Goal: Find specific page/section: Find specific page/section

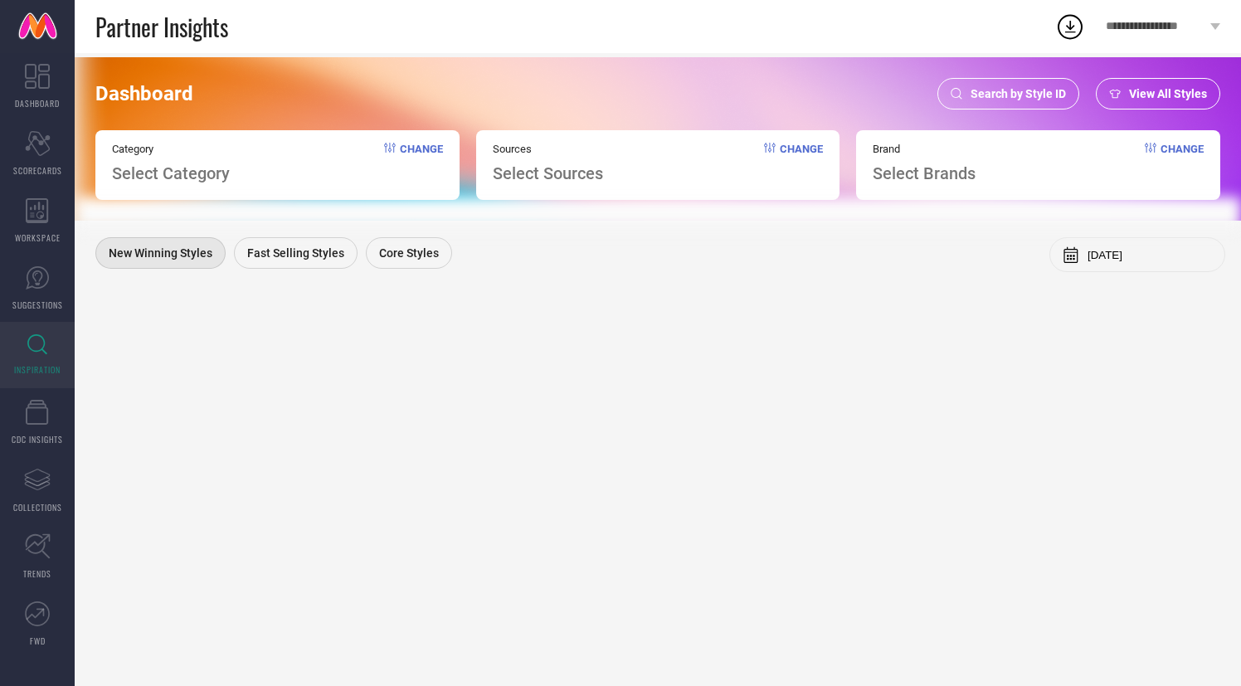
click at [1038, 95] on span "Search by Style ID" at bounding box center [1017, 93] width 95 height 13
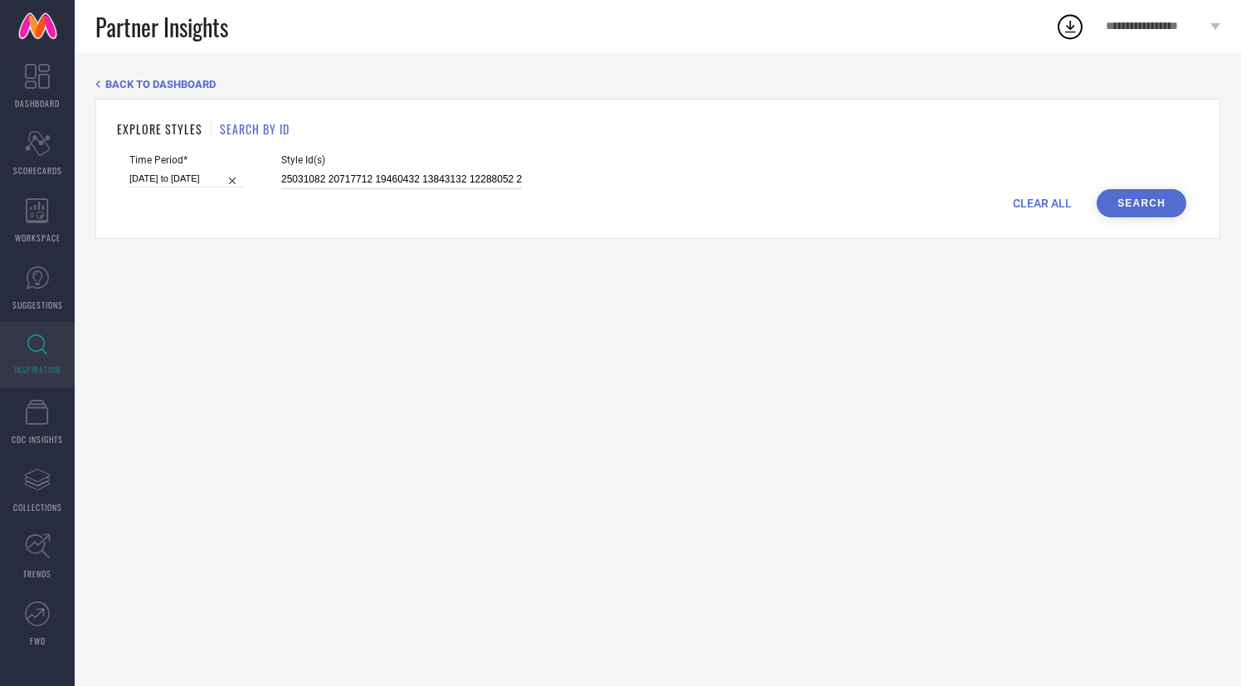
click at [395, 179] on input "25031082 20717712 19460432 13843132 12288052 24567752 23463596 24567744 2896073…" at bounding box center [401, 179] width 241 height 19
paste input "36982753 36982752 36982757 36982754 36982756 36982751 36982747"
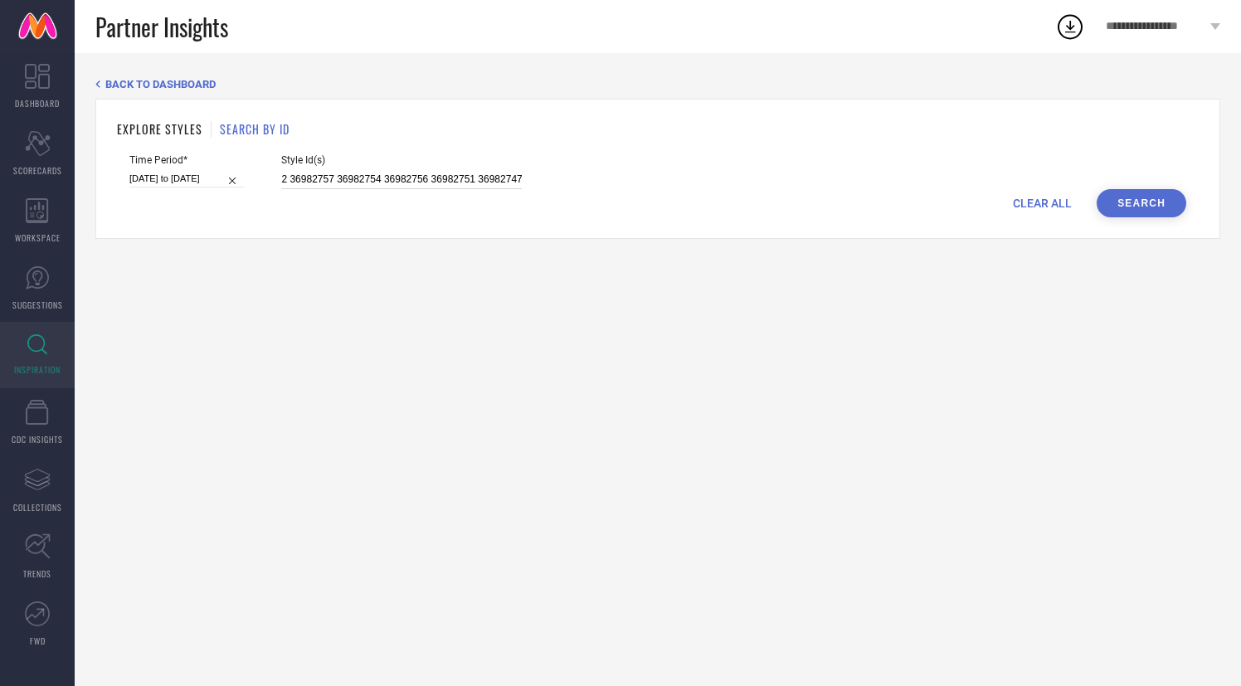
type input "36982753 36982752 36982757 36982754 36982756 36982751 36982747"
click at [1133, 200] on button "Search" at bounding box center [1141, 203] width 90 height 28
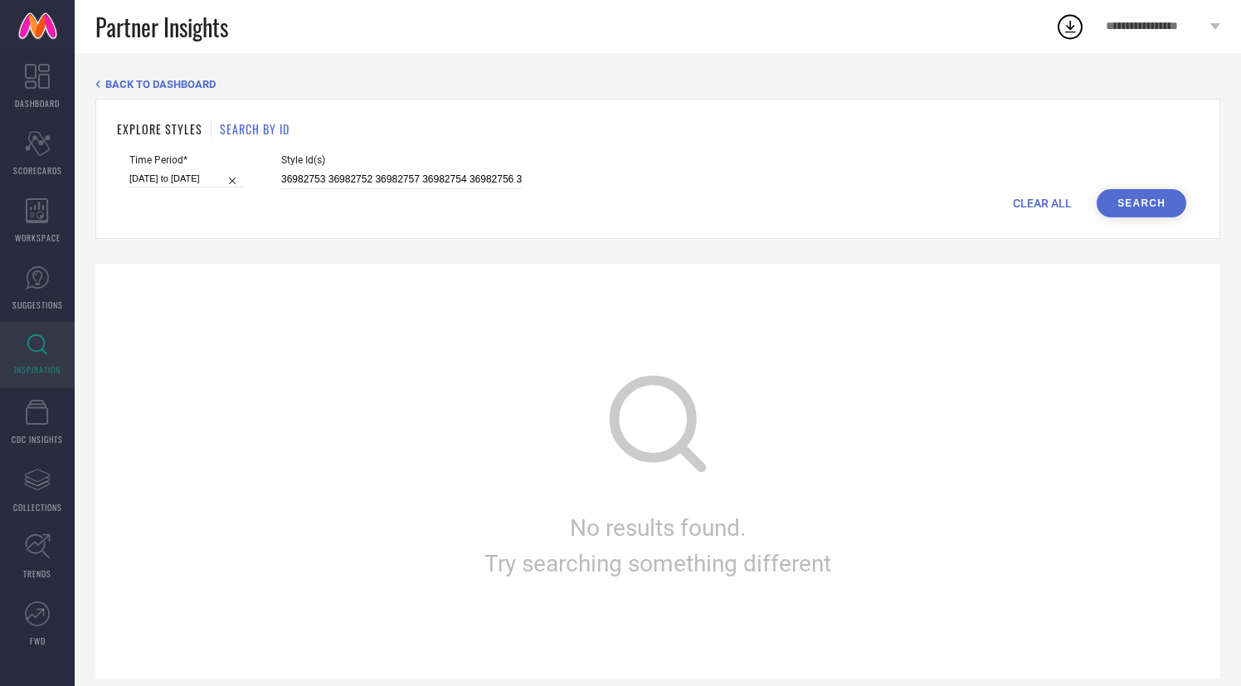
click at [1132, 203] on button "Search" at bounding box center [1141, 203] width 90 height 28
